Goal: Information Seeking & Learning: Learn about a topic

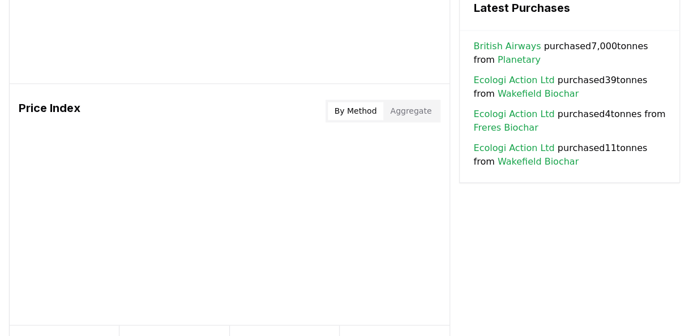
scroll to position [849, 0]
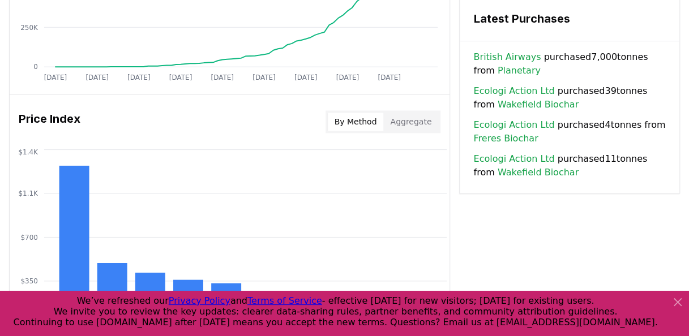
click at [353, 122] on button "By Method" at bounding box center [356, 122] width 56 height 18
click at [676, 300] on icon at bounding box center [677, 302] width 7 height 7
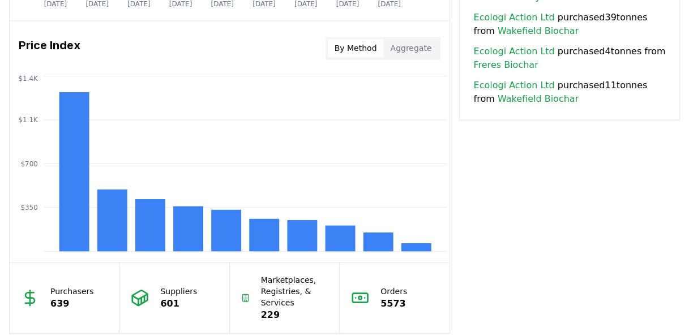
scroll to position [905, 0]
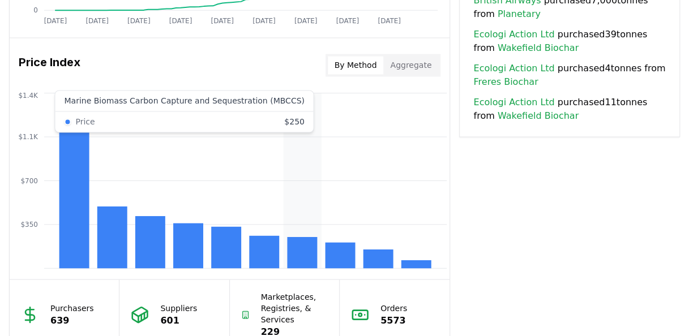
drag, startPoint x: 302, startPoint y: 249, endPoint x: 313, endPoint y: 248, distance: 11.3
click at [312, 248] on rect at bounding box center [302, 252] width 30 height 31
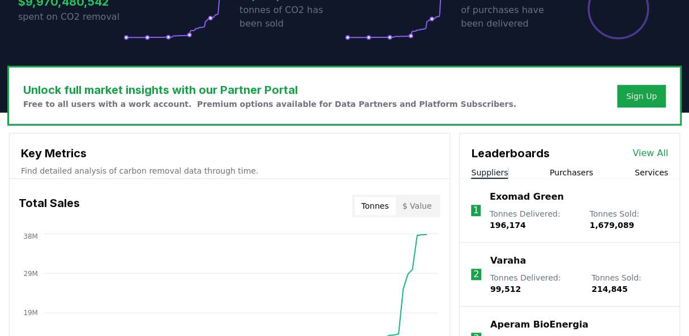
scroll to position [283, 0]
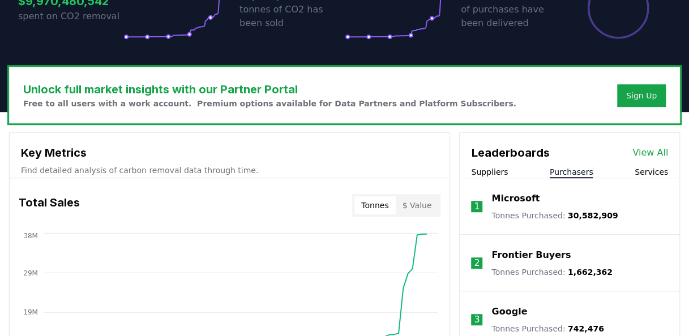
click at [561, 169] on button "Purchasers" at bounding box center [571, 171] width 44 height 11
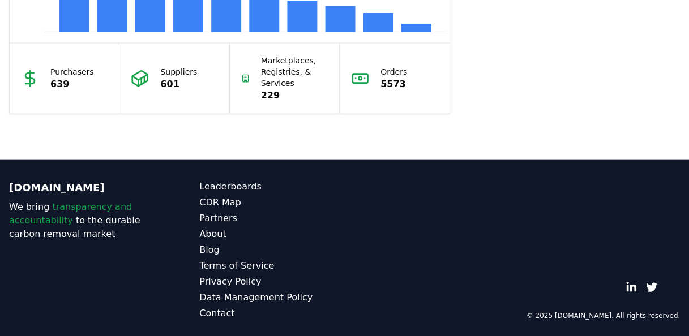
scroll to position [1144, 0]
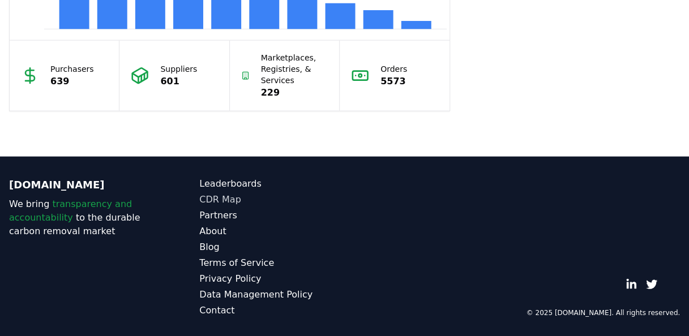
click at [223, 196] on link "CDR Map" at bounding box center [271, 200] width 145 height 14
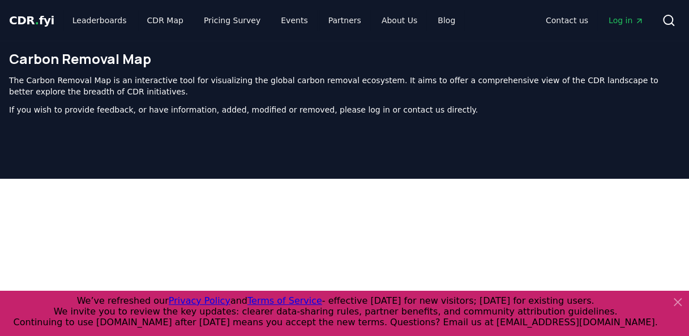
scroll to position [360, 0]
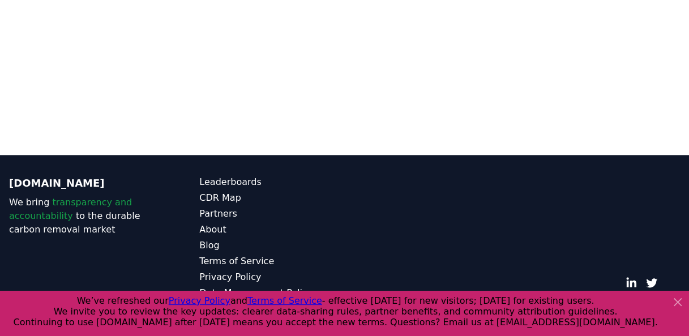
click at [681, 301] on icon at bounding box center [678, 302] width 14 height 14
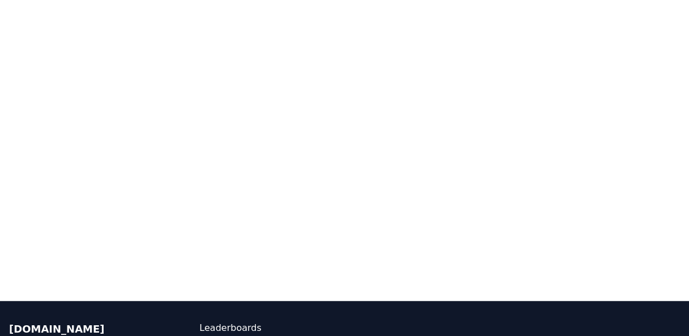
scroll to position [186, 0]
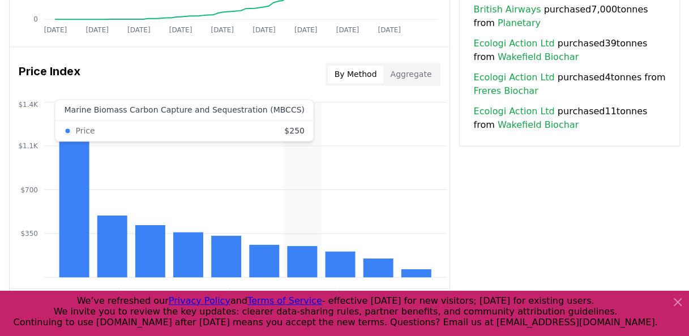
scroll to position [861, 0]
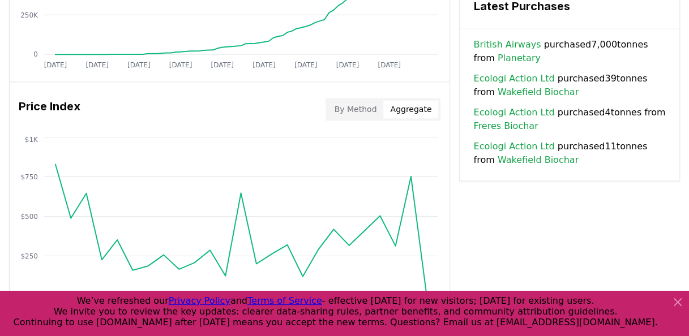
click at [403, 109] on button "Aggregate" at bounding box center [410, 109] width 55 height 18
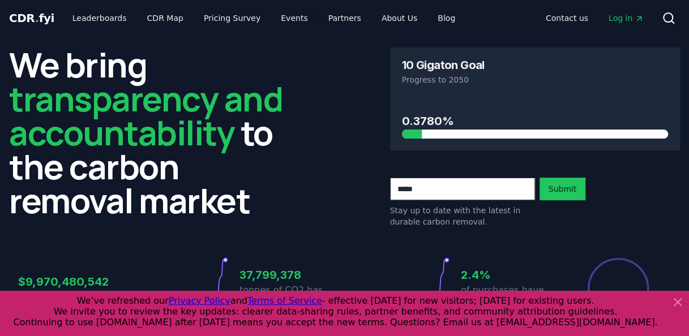
scroll to position [0, 0]
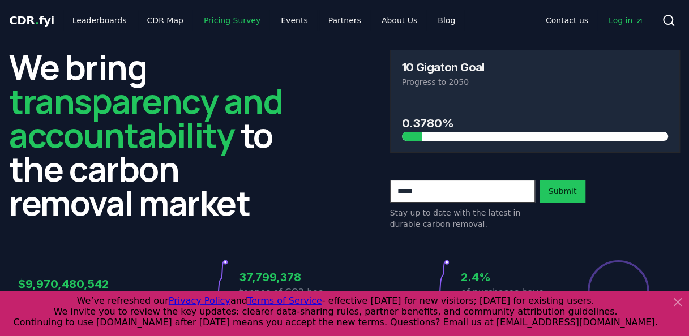
click at [203, 19] on link "Pricing Survey" at bounding box center [232, 20] width 75 height 20
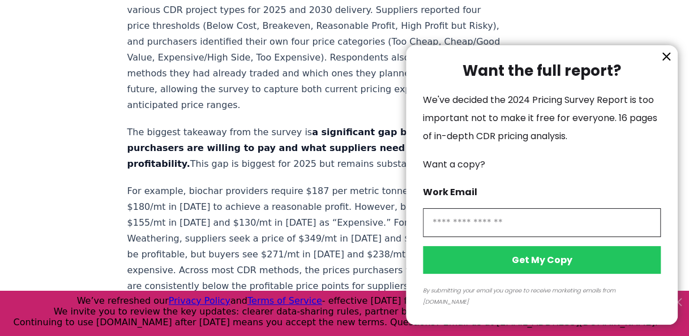
scroll to position [622, 0]
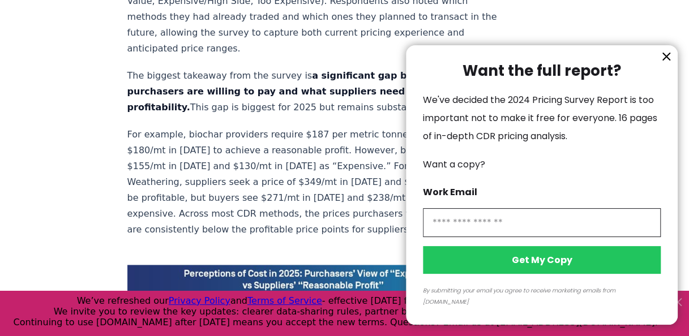
click at [665, 63] on icon "information" at bounding box center [666, 57] width 14 height 14
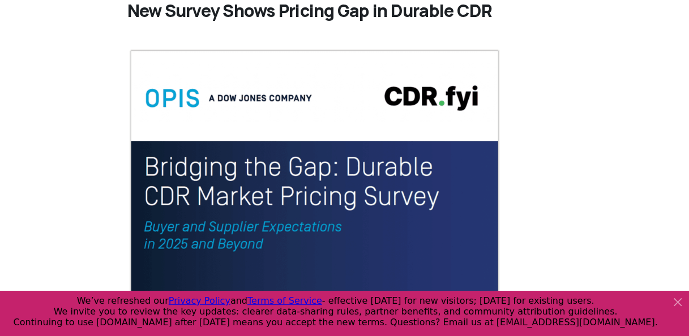
scroll to position [57, 0]
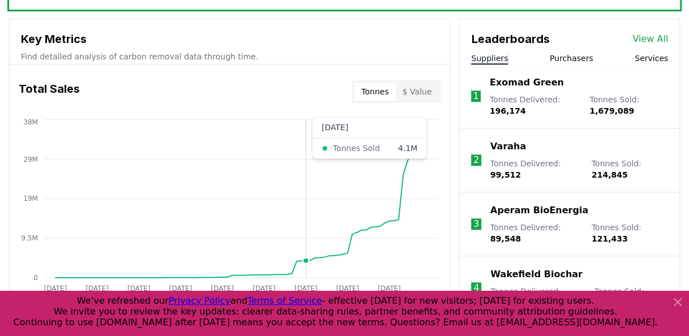
scroll to position [396, 0]
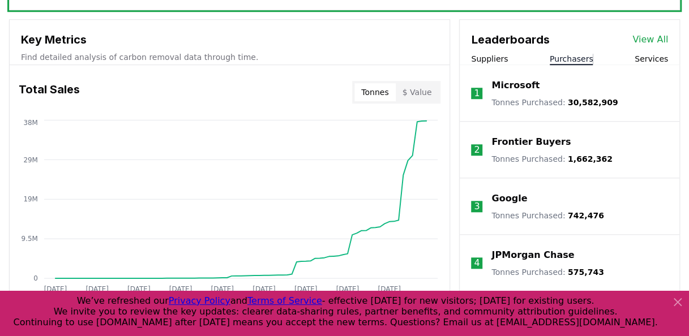
click at [573, 58] on button "Purchasers" at bounding box center [571, 58] width 44 height 11
click at [654, 37] on link "View All" at bounding box center [650, 40] width 36 height 14
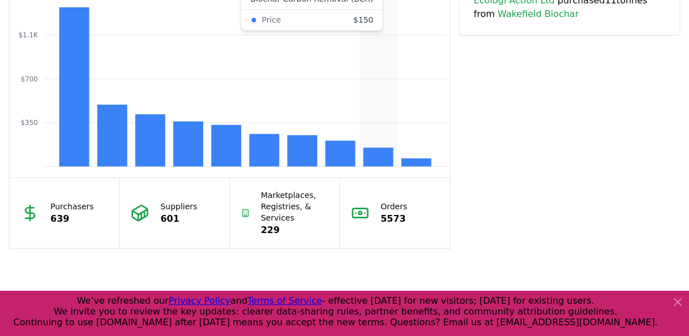
scroll to position [1075, 0]
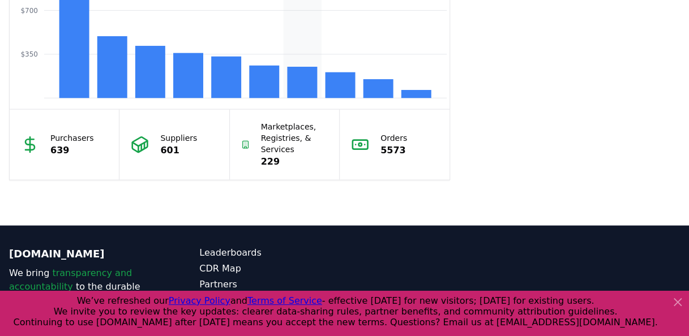
click at [299, 84] on rect at bounding box center [302, 82] width 30 height 31
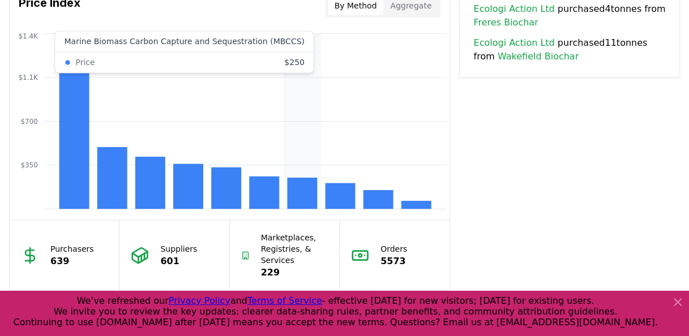
scroll to position [962, 0]
